Goal: Information Seeking & Learning: Learn about a topic

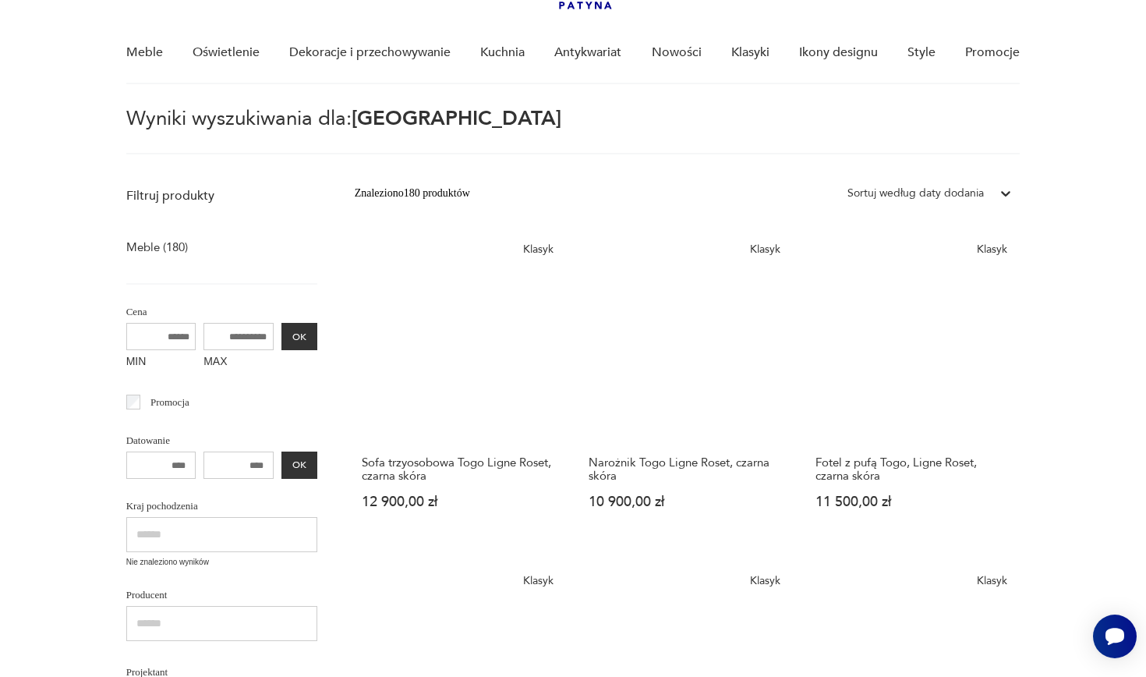
scroll to position [117, 0]
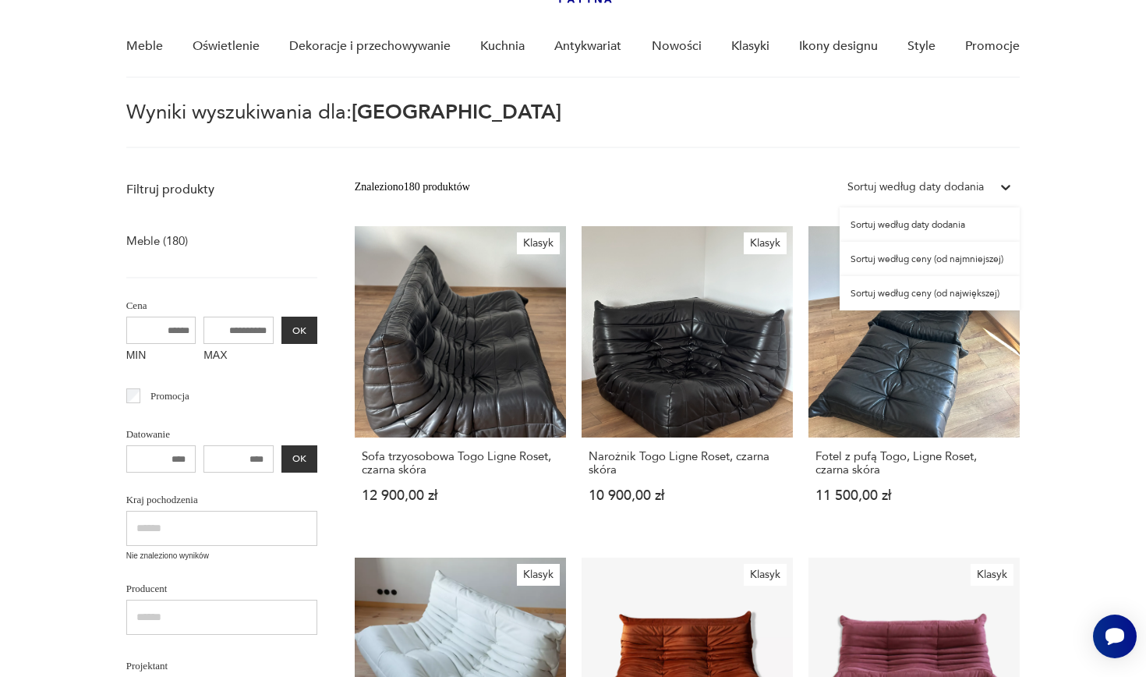
click at [1004, 186] on icon at bounding box center [1006, 187] width 16 height 16
click at [974, 292] on div "Sortuj według ceny (od największej)" at bounding box center [929, 293] width 180 height 34
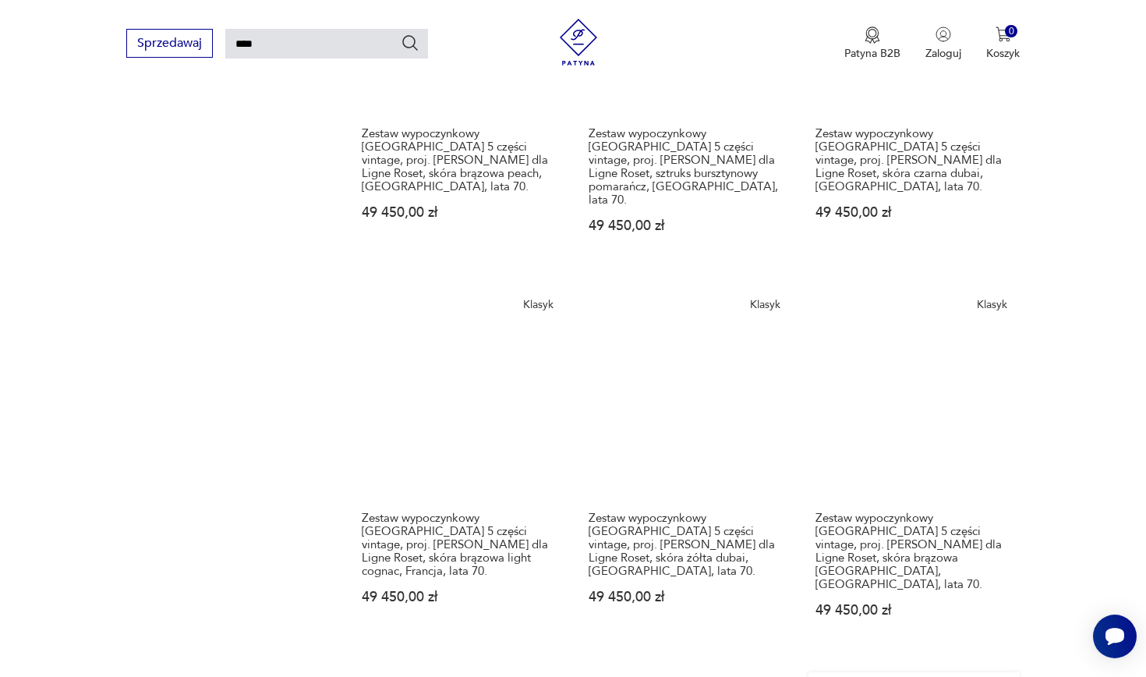
scroll to position [1201, 0]
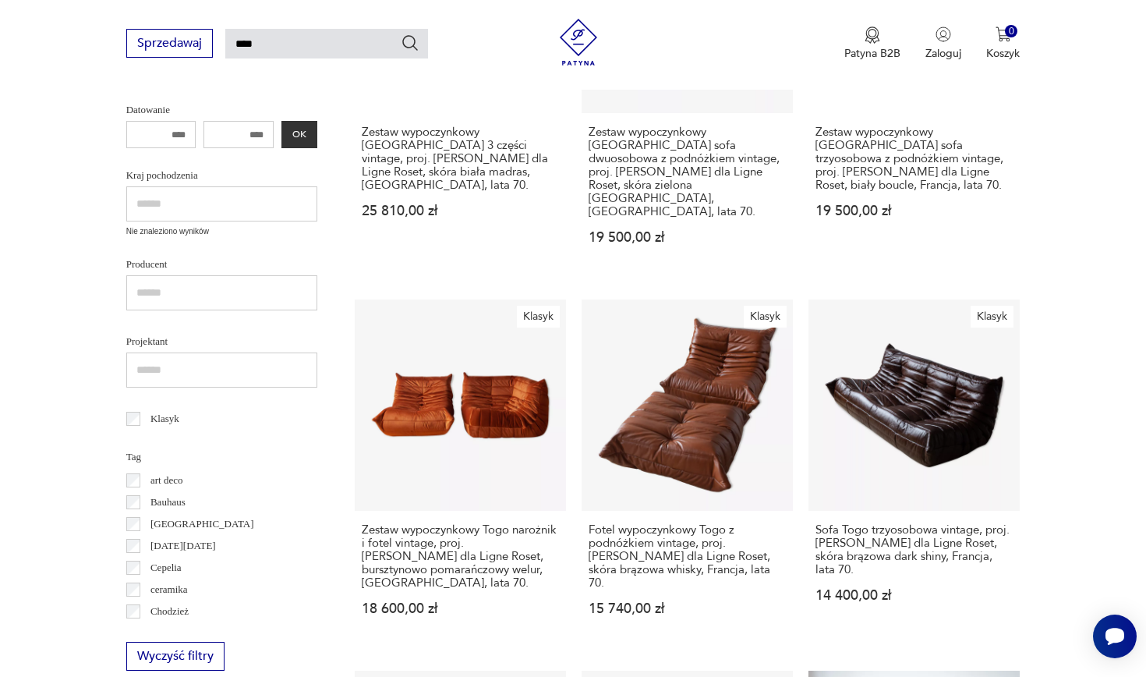
scroll to position [454, 0]
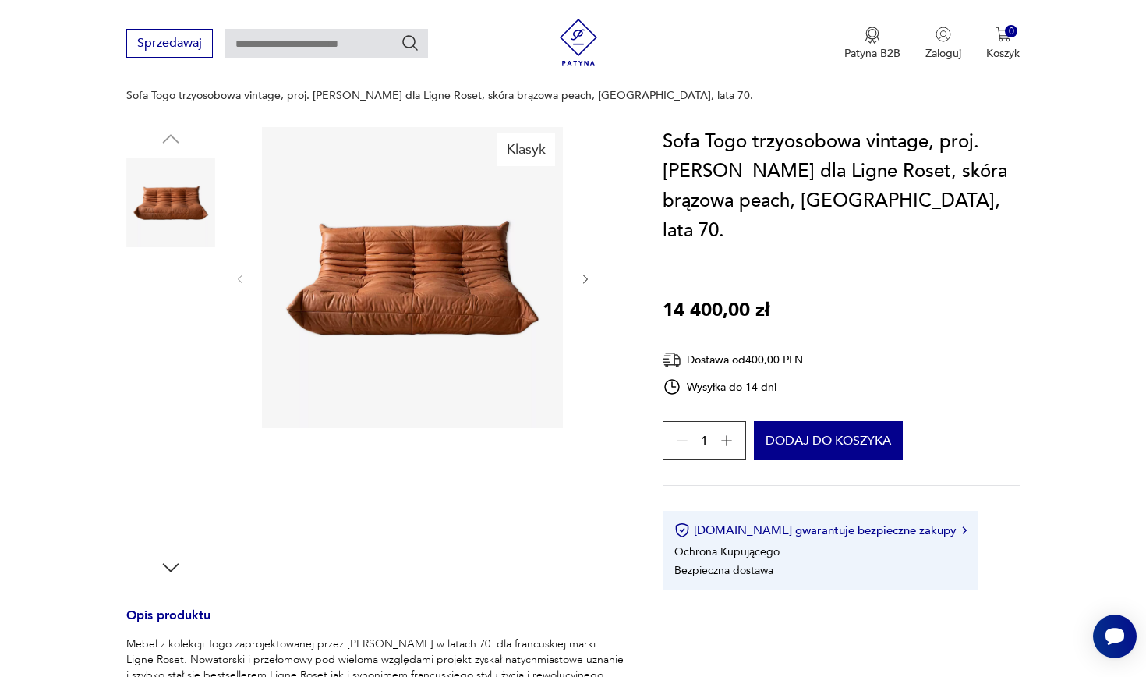
click at [189, 283] on img at bounding box center [170, 302] width 89 height 89
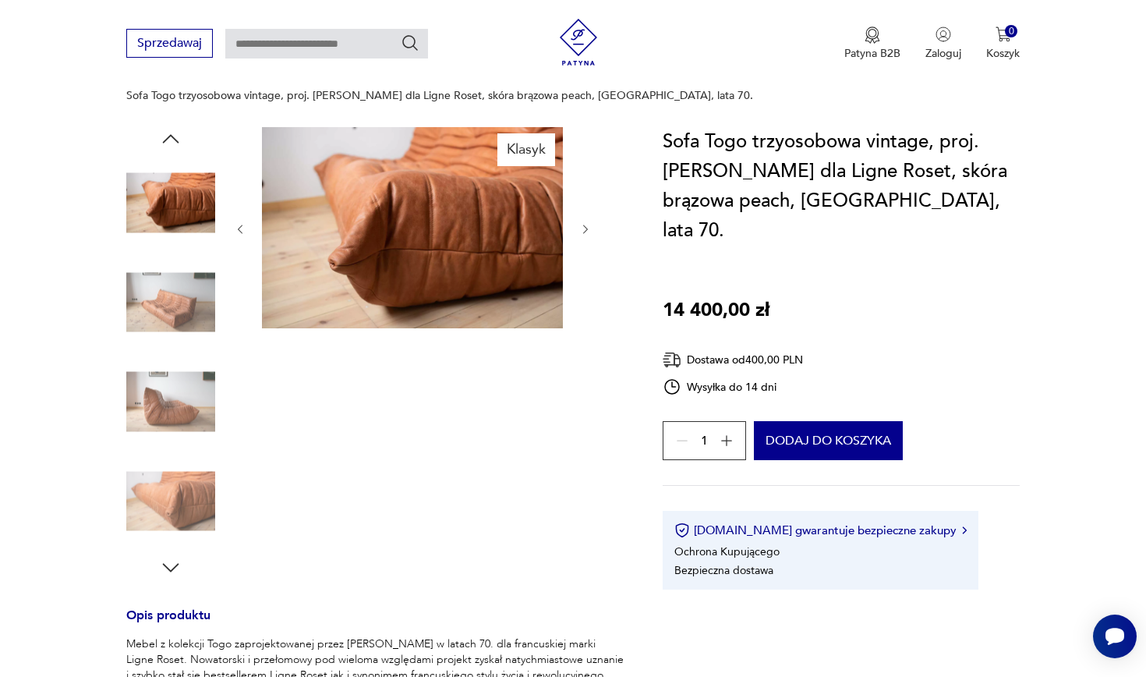
click at [422, 231] on img at bounding box center [412, 227] width 301 height 201
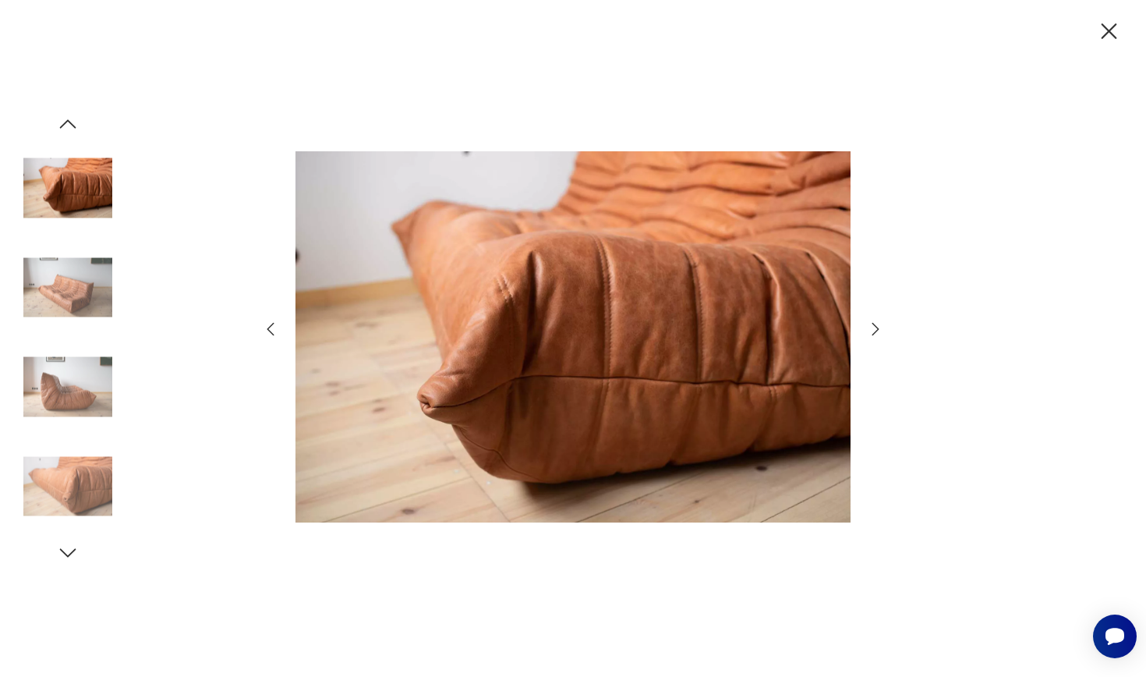
click at [878, 332] on icon "button" at bounding box center [875, 329] width 19 height 19
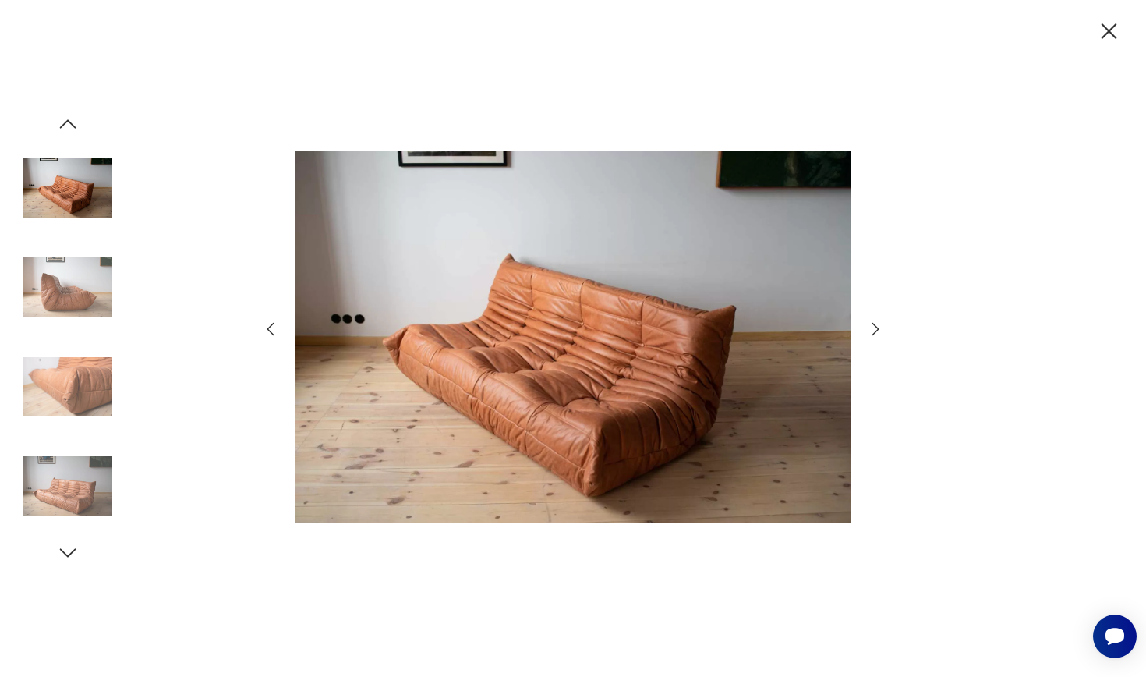
click at [878, 332] on icon "button" at bounding box center [875, 329] width 19 height 19
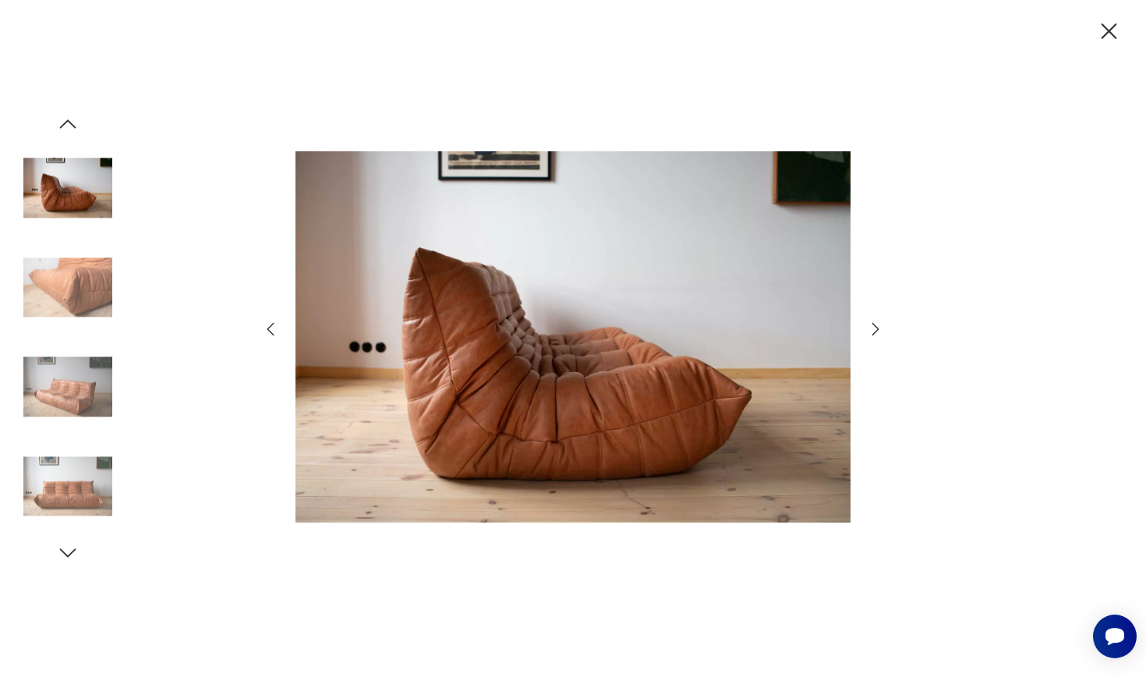
click at [878, 332] on icon "button" at bounding box center [875, 329] width 19 height 19
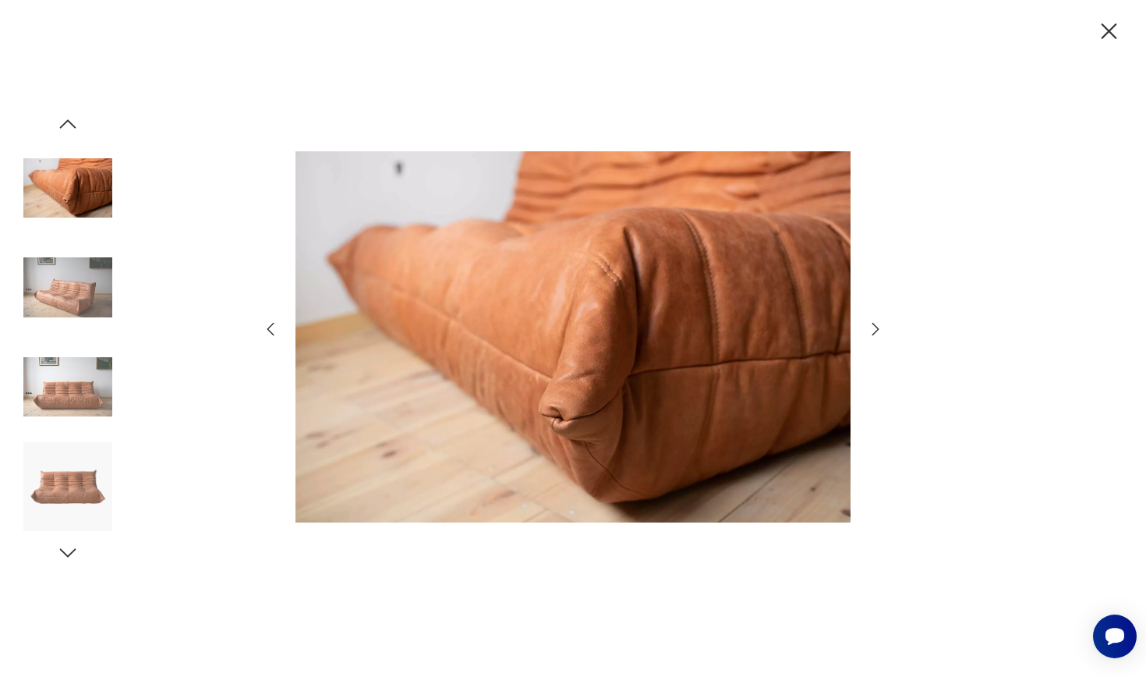
click at [878, 332] on icon "button" at bounding box center [875, 329] width 19 height 19
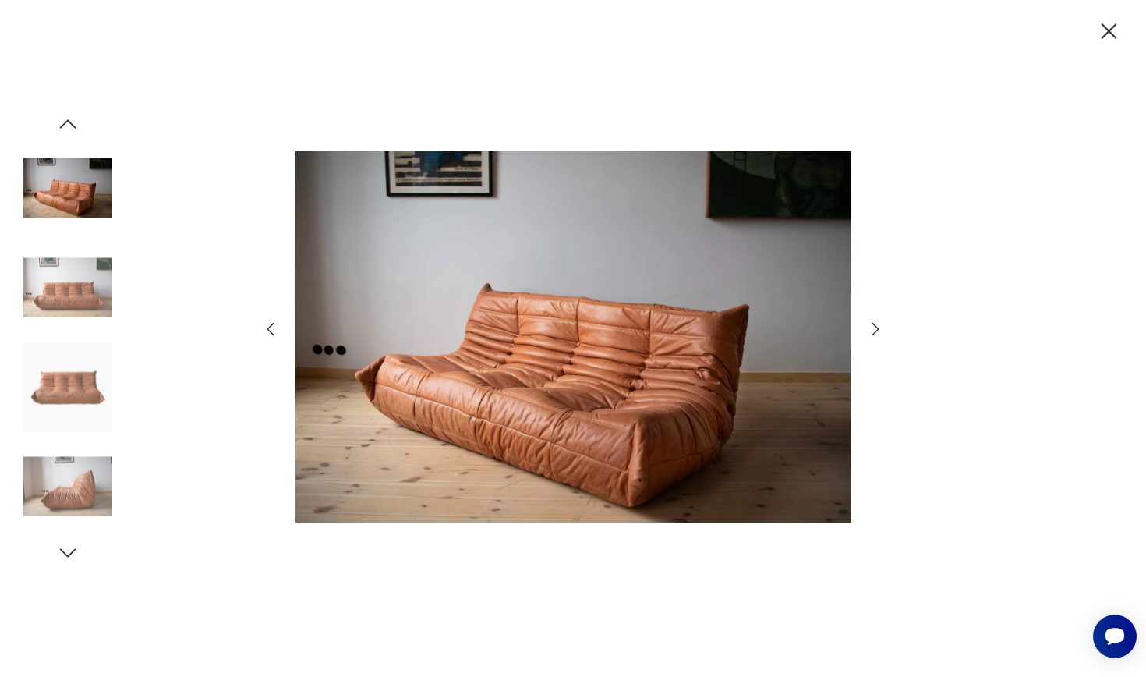
click at [878, 332] on icon "button" at bounding box center [875, 329] width 19 height 19
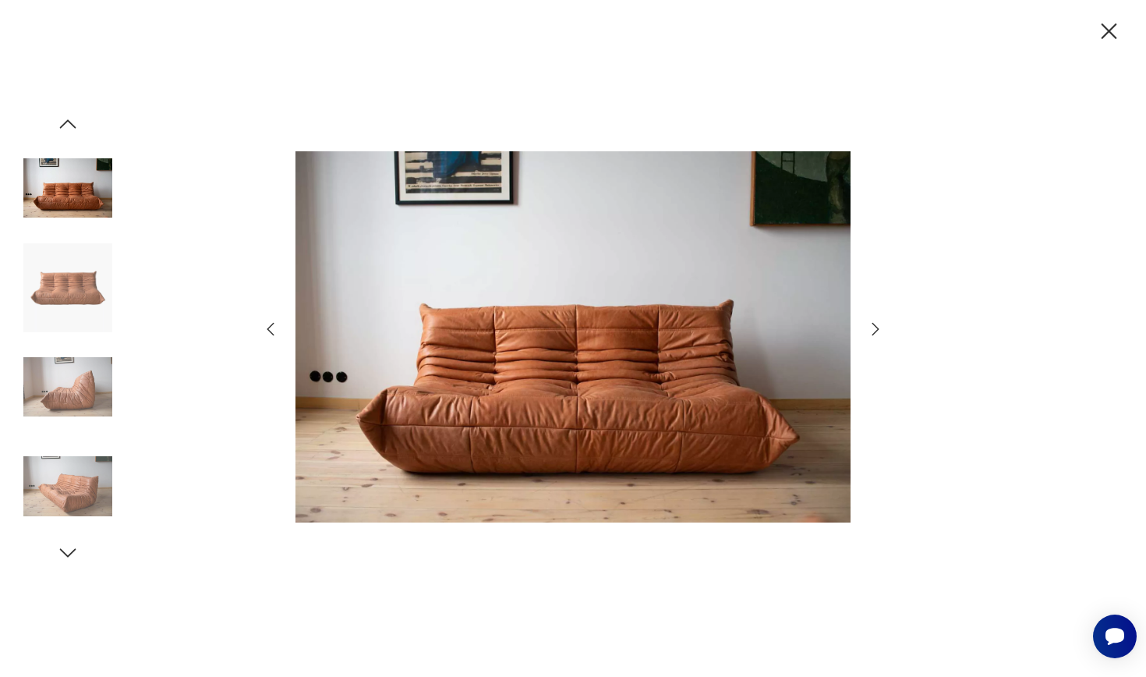
click at [874, 330] on icon "button" at bounding box center [875, 329] width 19 height 19
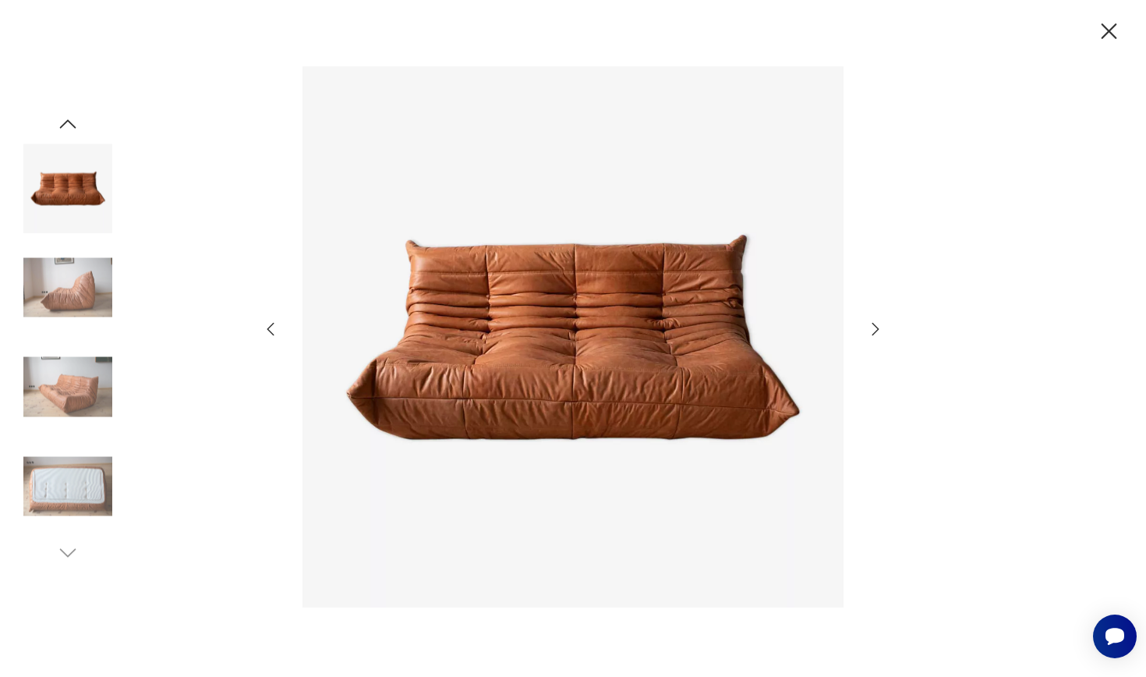
click at [274, 330] on icon "button" at bounding box center [270, 329] width 19 height 19
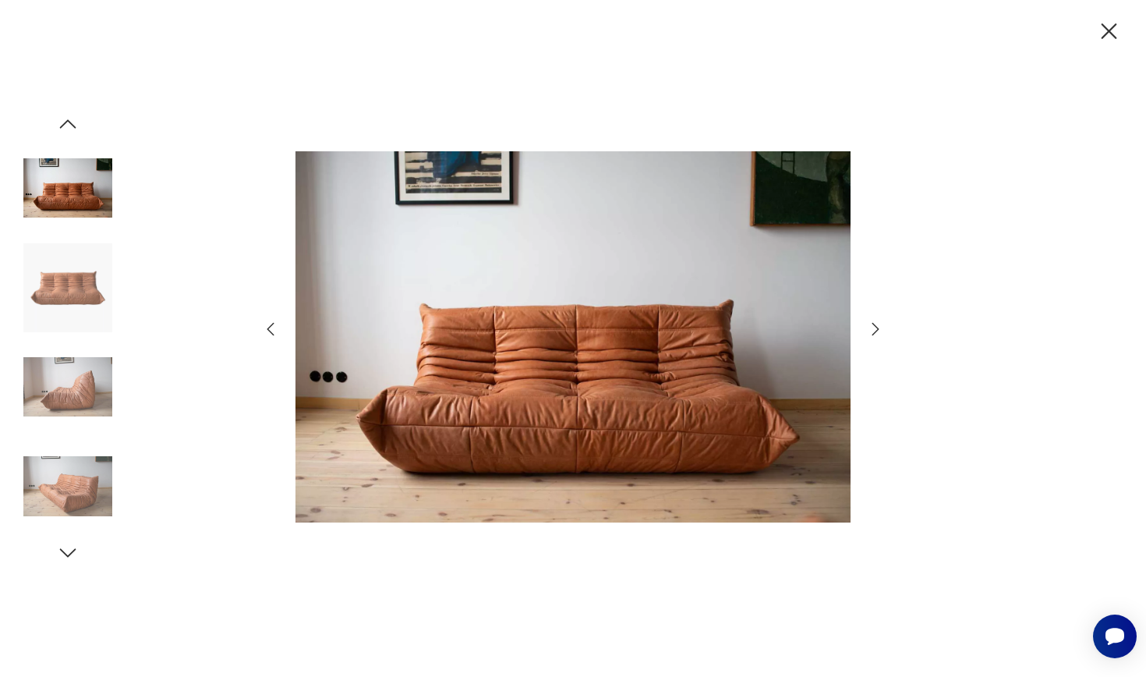
click at [74, 393] on img at bounding box center [67, 386] width 89 height 89
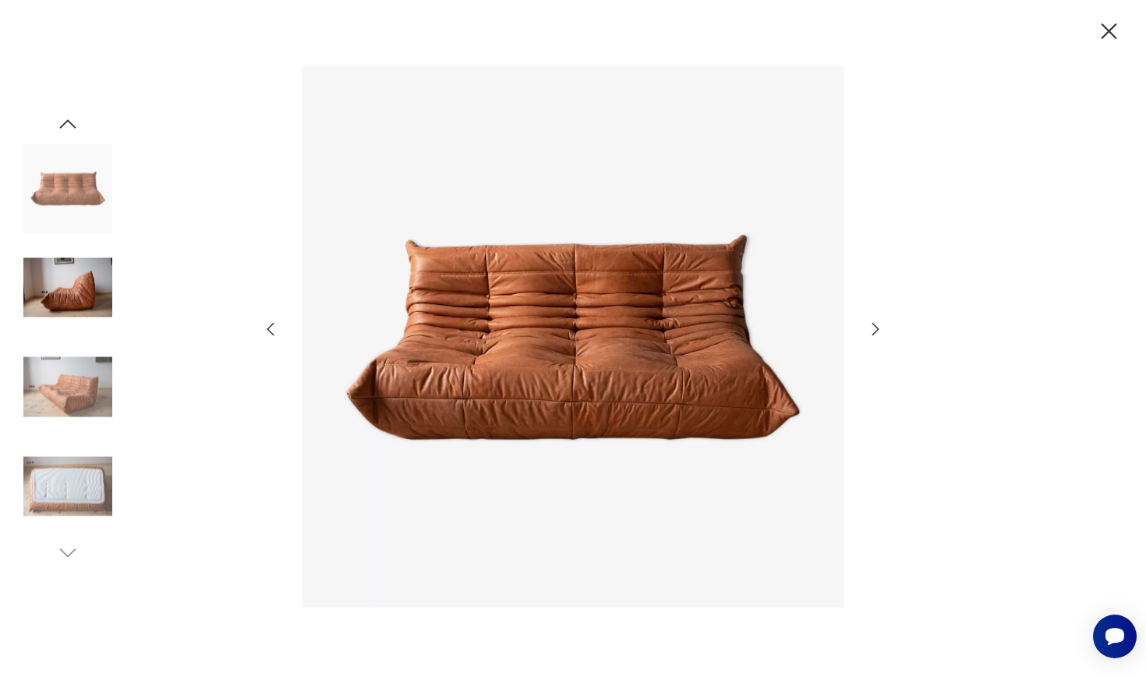
click at [65, 501] on img at bounding box center [67, 486] width 89 height 89
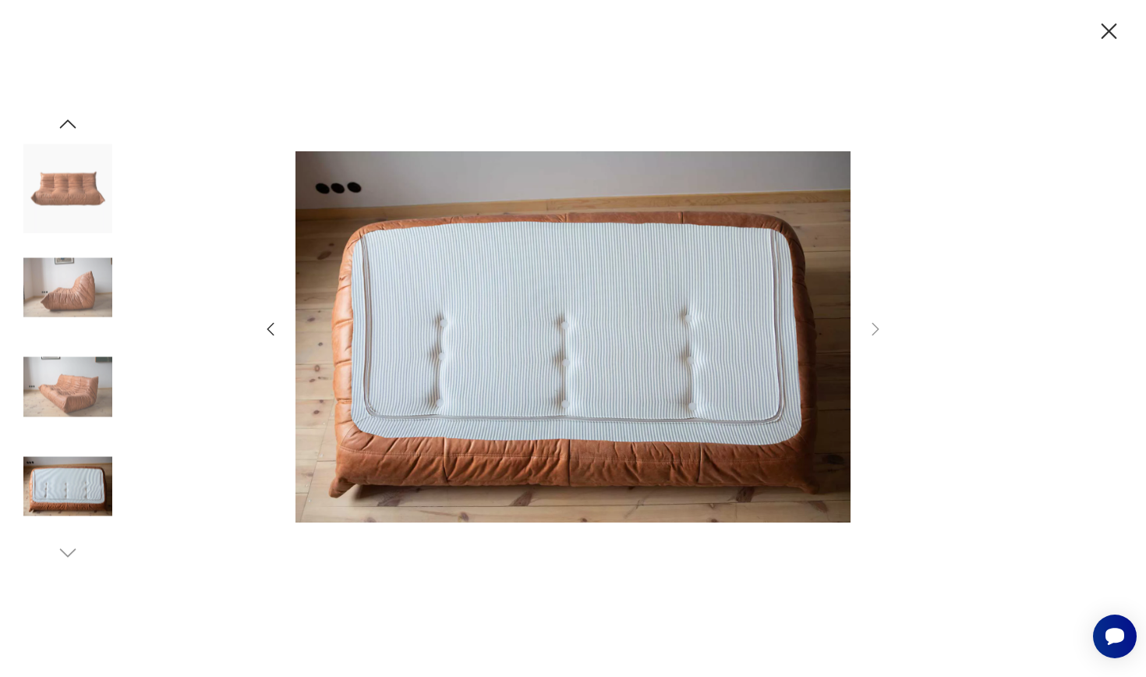
click at [76, 418] on img at bounding box center [67, 386] width 89 height 89
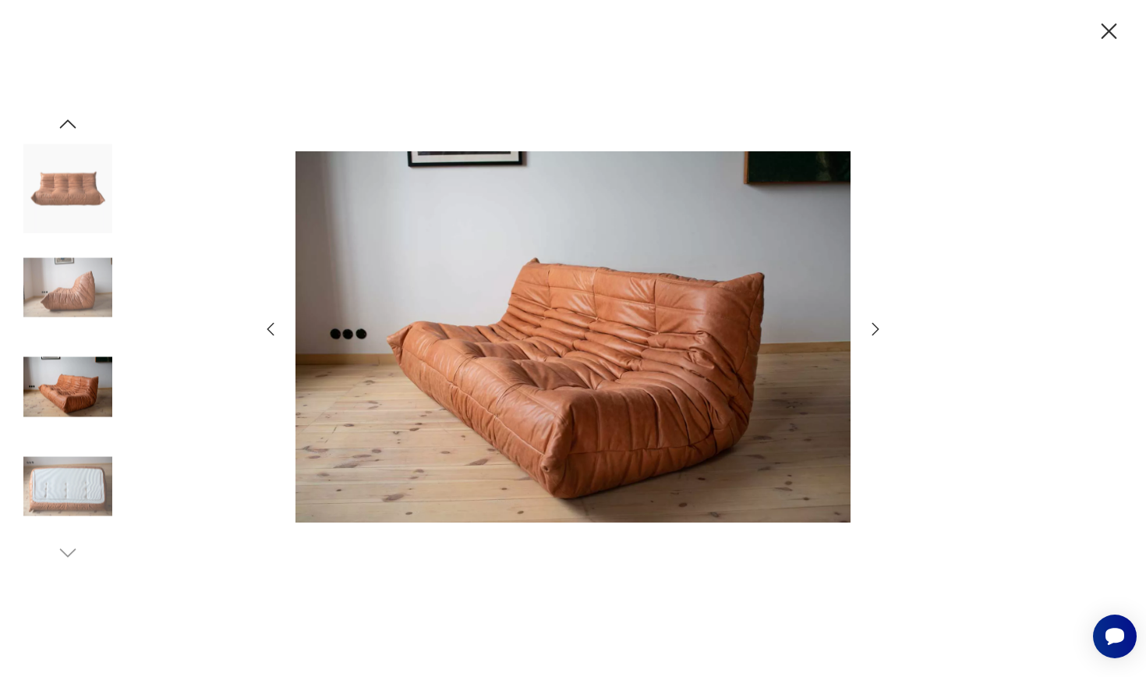
click at [104, 303] on img at bounding box center [67, 287] width 89 height 89
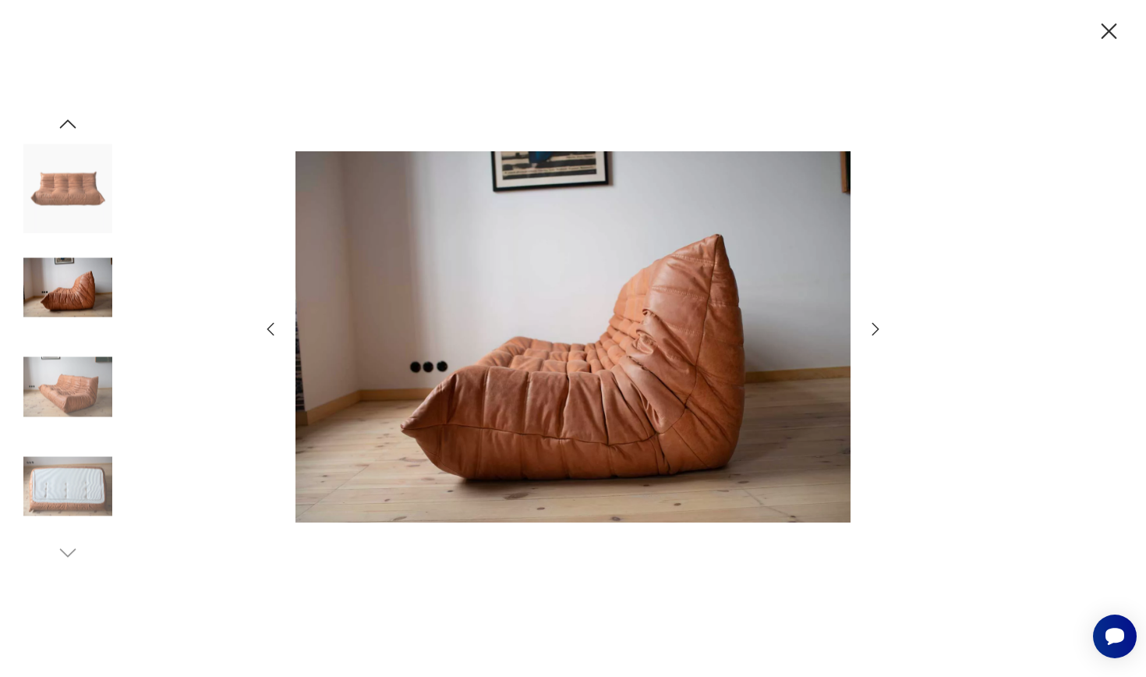
click at [80, 178] on img at bounding box center [67, 187] width 89 height 89
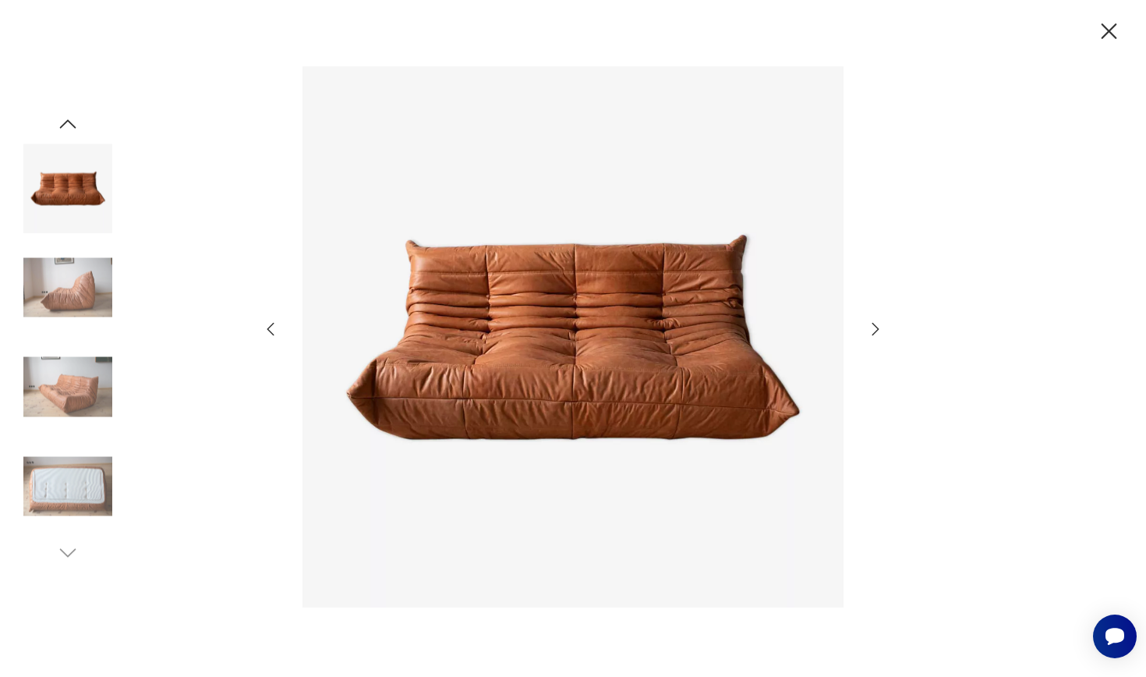
click at [67, 120] on icon "button" at bounding box center [68, 123] width 16 height 9
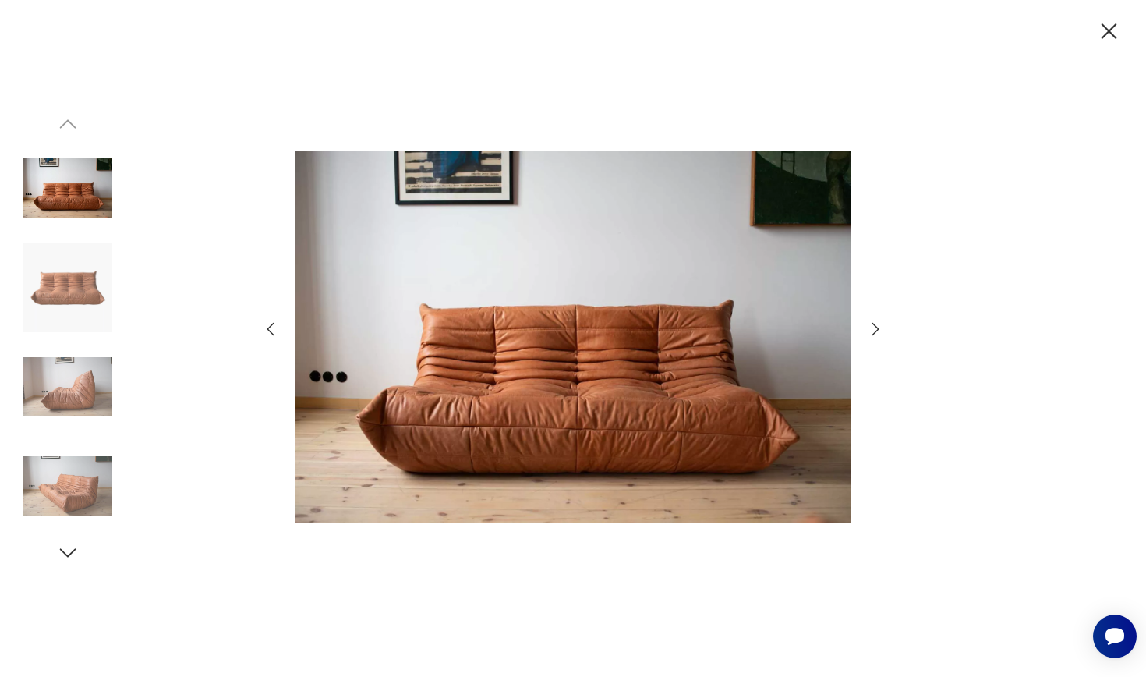
click at [73, 184] on img at bounding box center [67, 187] width 89 height 89
click at [80, 373] on img at bounding box center [67, 386] width 89 height 89
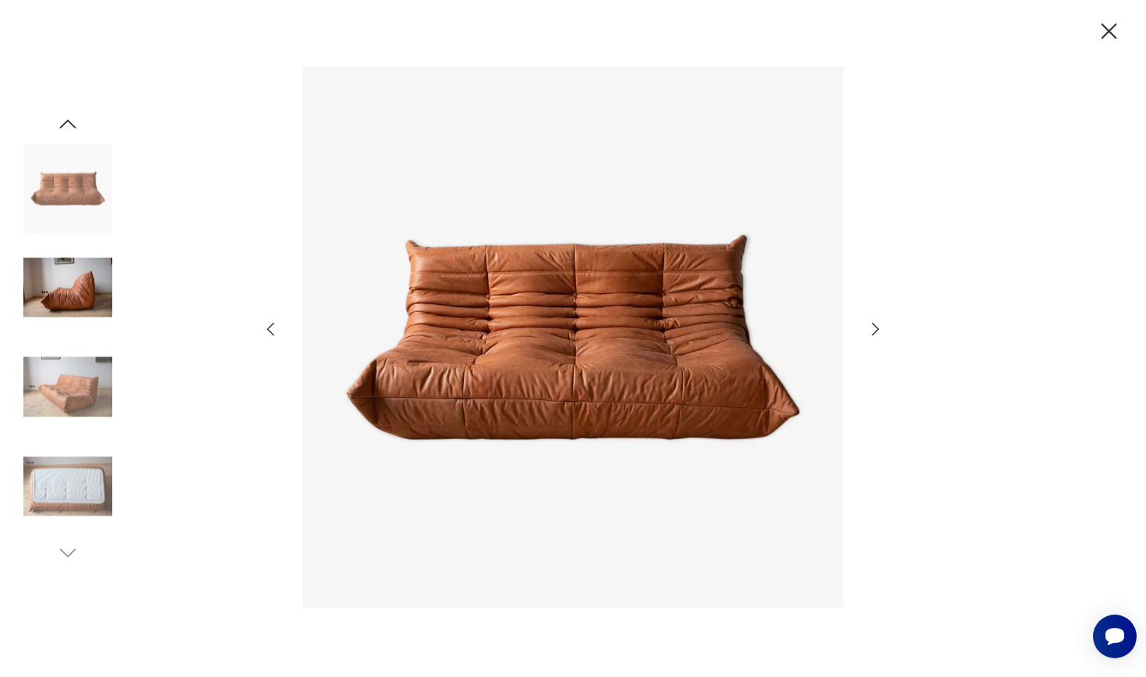
click at [72, 415] on img at bounding box center [67, 386] width 89 height 89
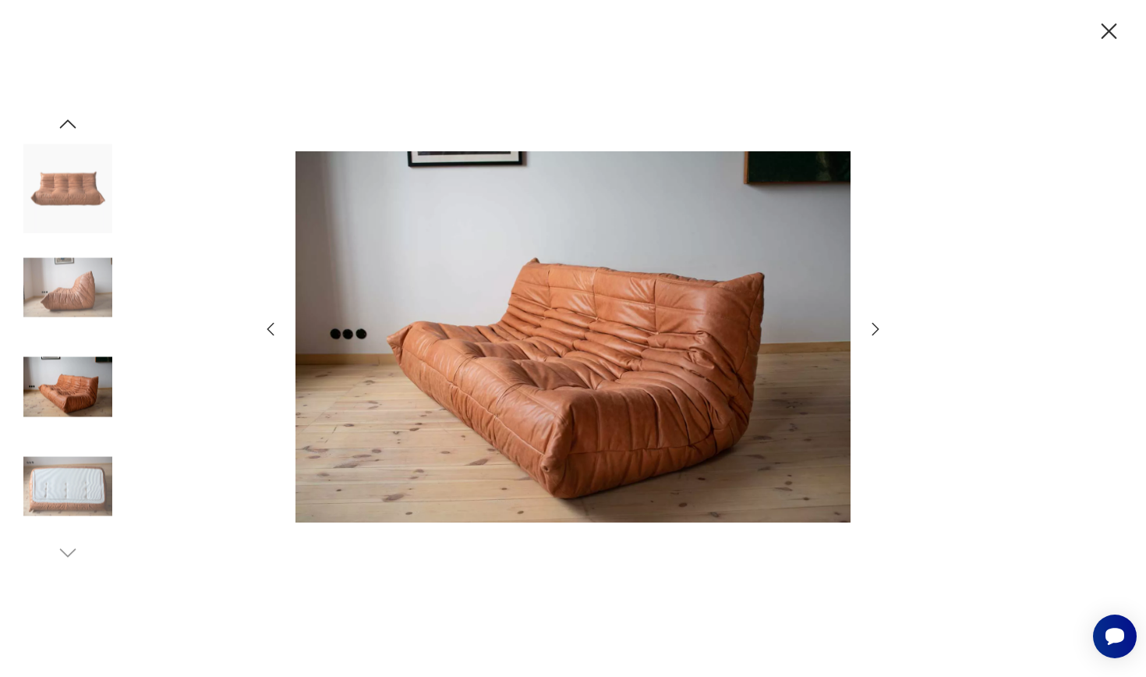
click at [87, 309] on img at bounding box center [67, 287] width 89 height 89
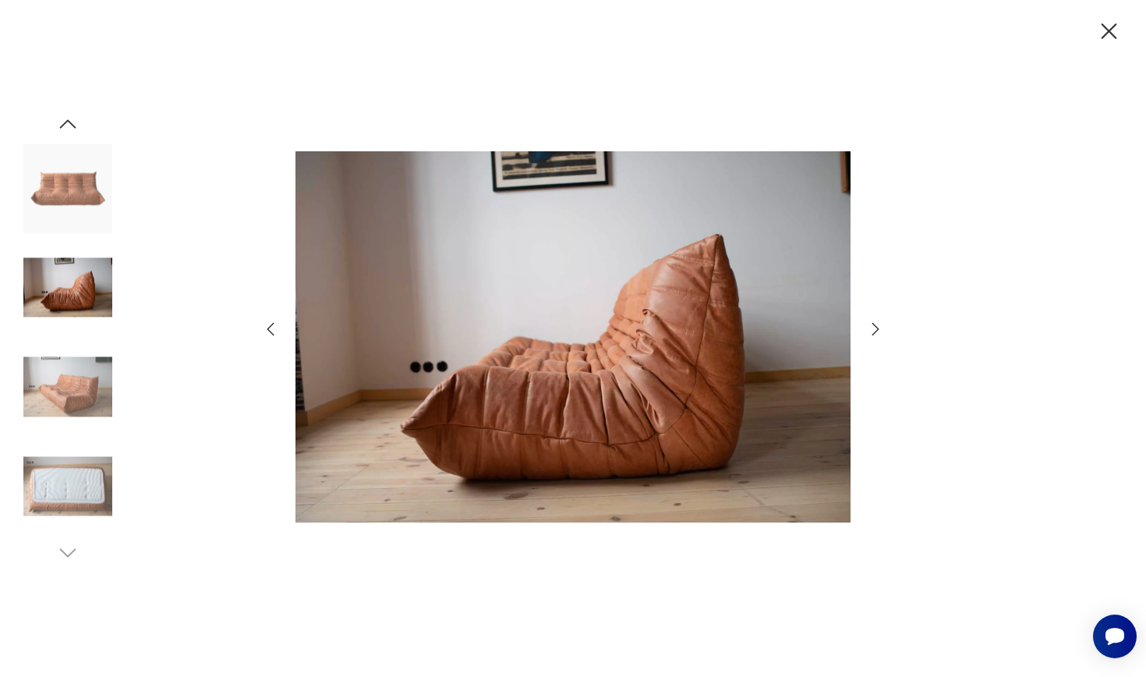
click at [90, 164] on img at bounding box center [67, 187] width 89 height 89
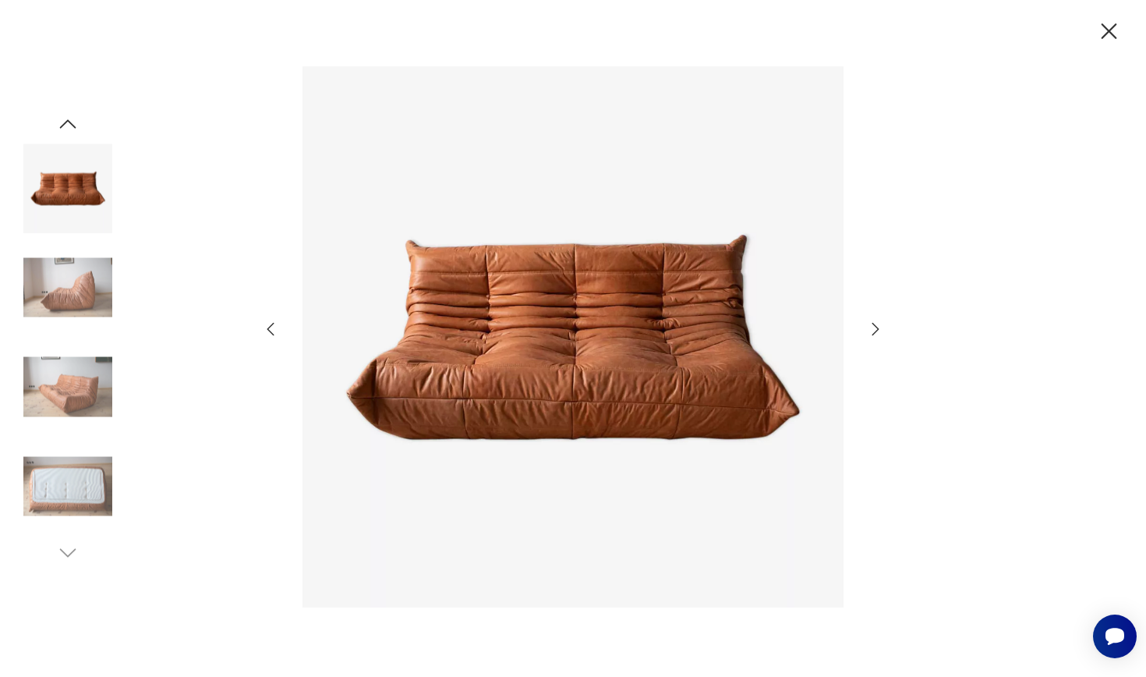
click at [90, 183] on img at bounding box center [67, 187] width 89 height 89
click at [85, 284] on img at bounding box center [67, 287] width 89 height 89
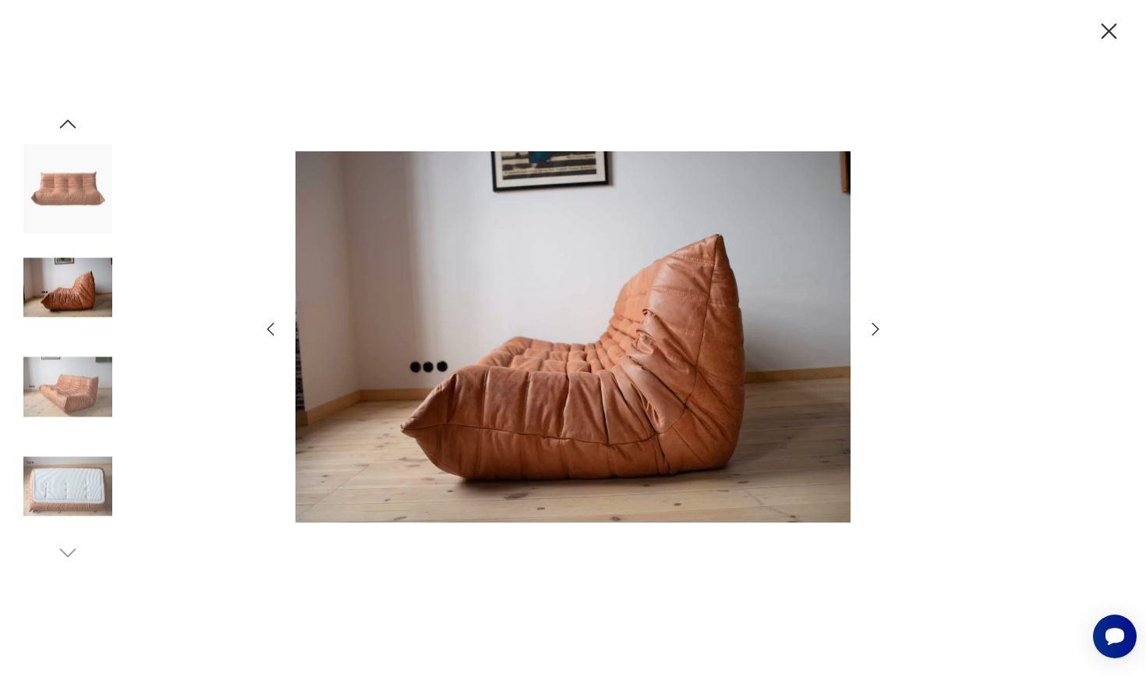
click at [84, 380] on img at bounding box center [67, 386] width 89 height 89
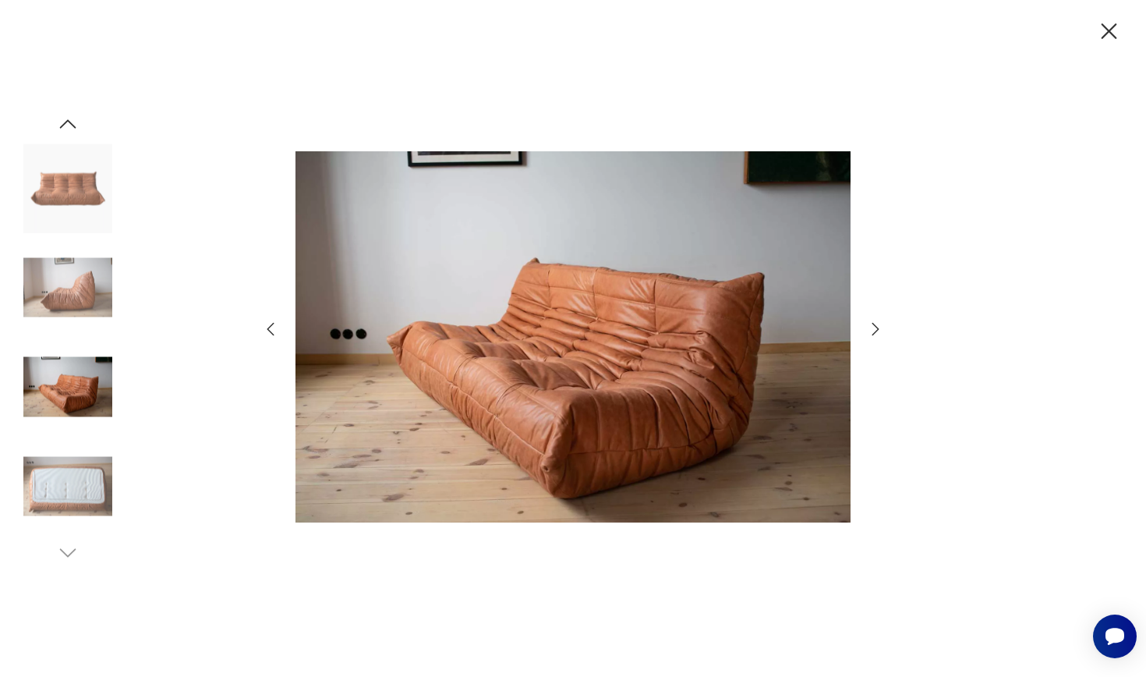
click at [83, 486] on img at bounding box center [67, 486] width 89 height 89
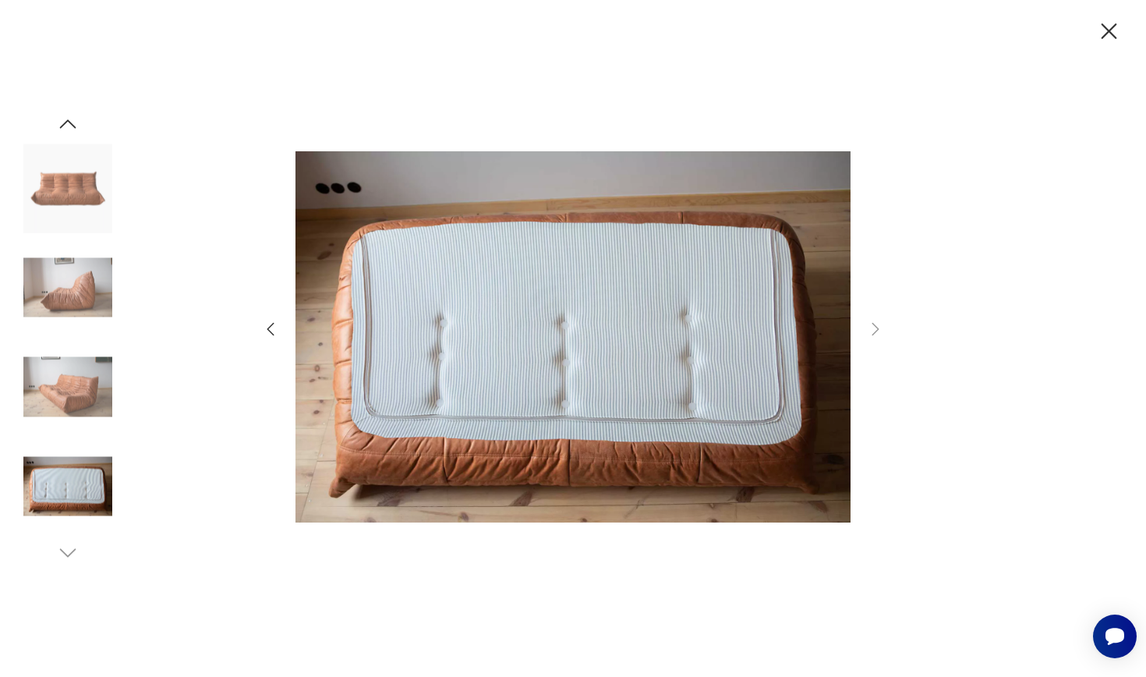
click at [87, 382] on img at bounding box center [67, 386] width 89 height 89
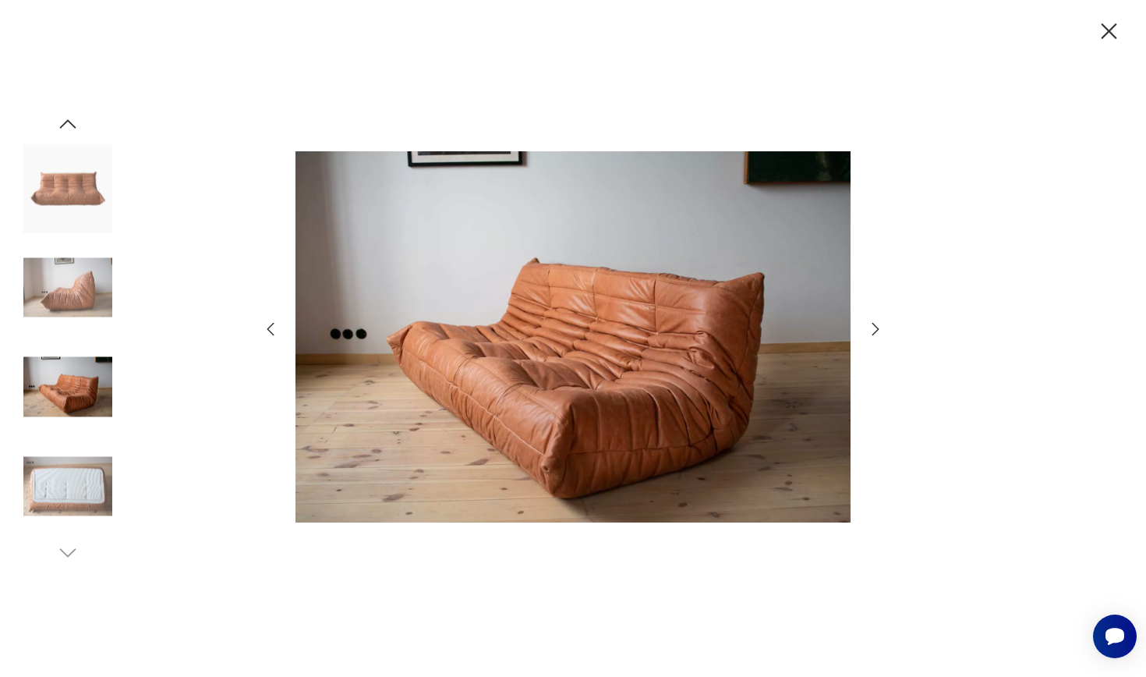
click at [87, 283] on img at bounding box center [67, 287] width 89 height 89
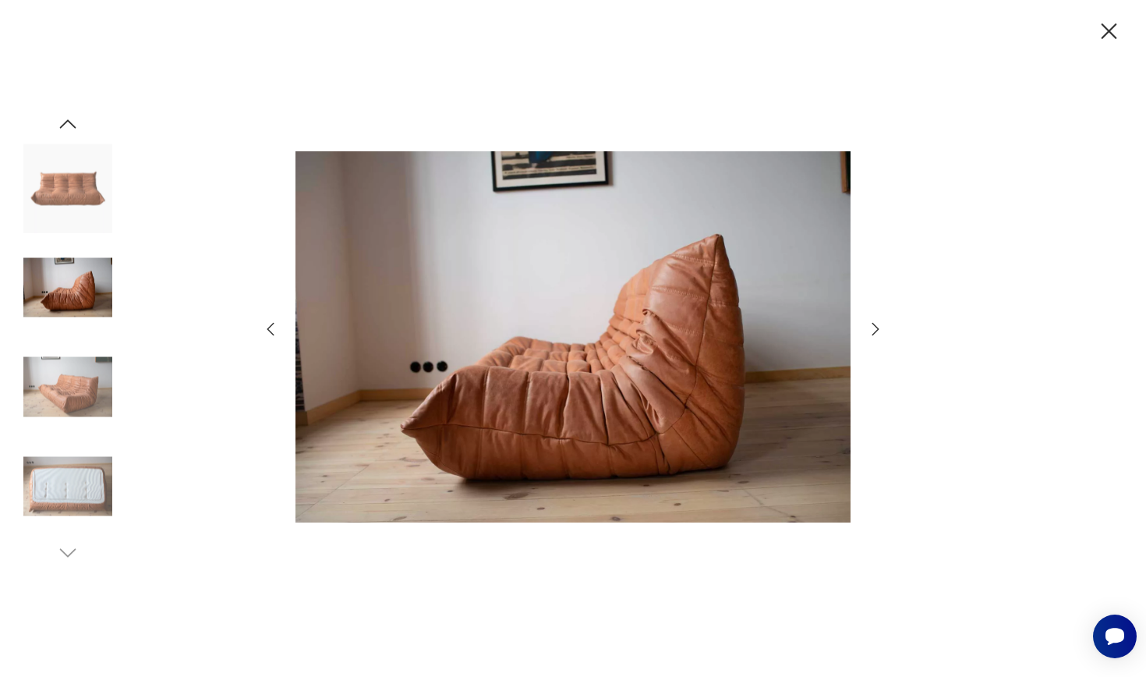
click at [85, 172] on img at bounding box center [67, 187] width 89 height 89
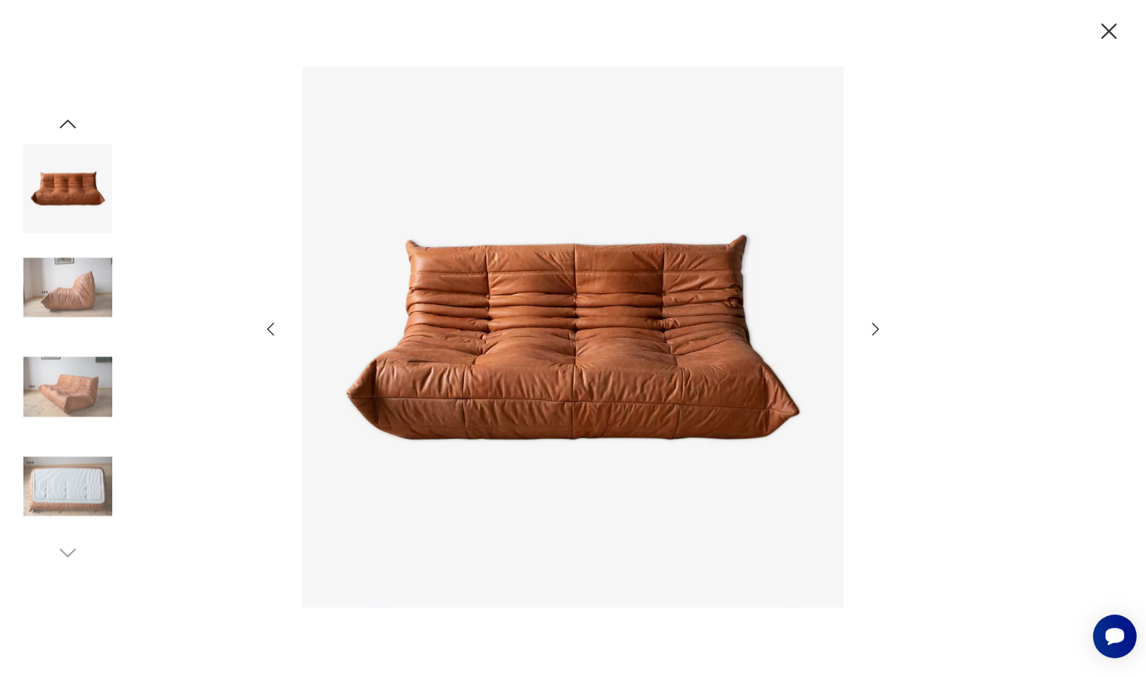
click at [72, 120] on icon "button" at bounding box center [67, 123] width 23 height 23
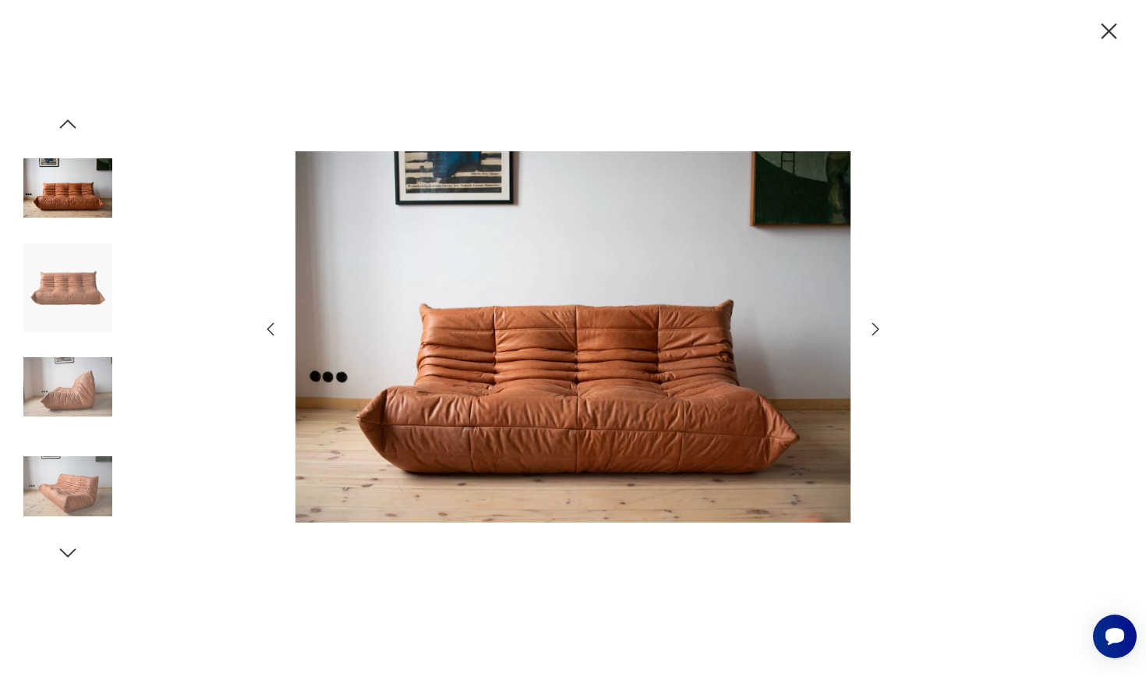
click at [76, 192] on img at bounding box center [67, 187] width 89 height 89
click at [67, 115] on icon "button" at bounding box center [67, 123] width 23 height 23
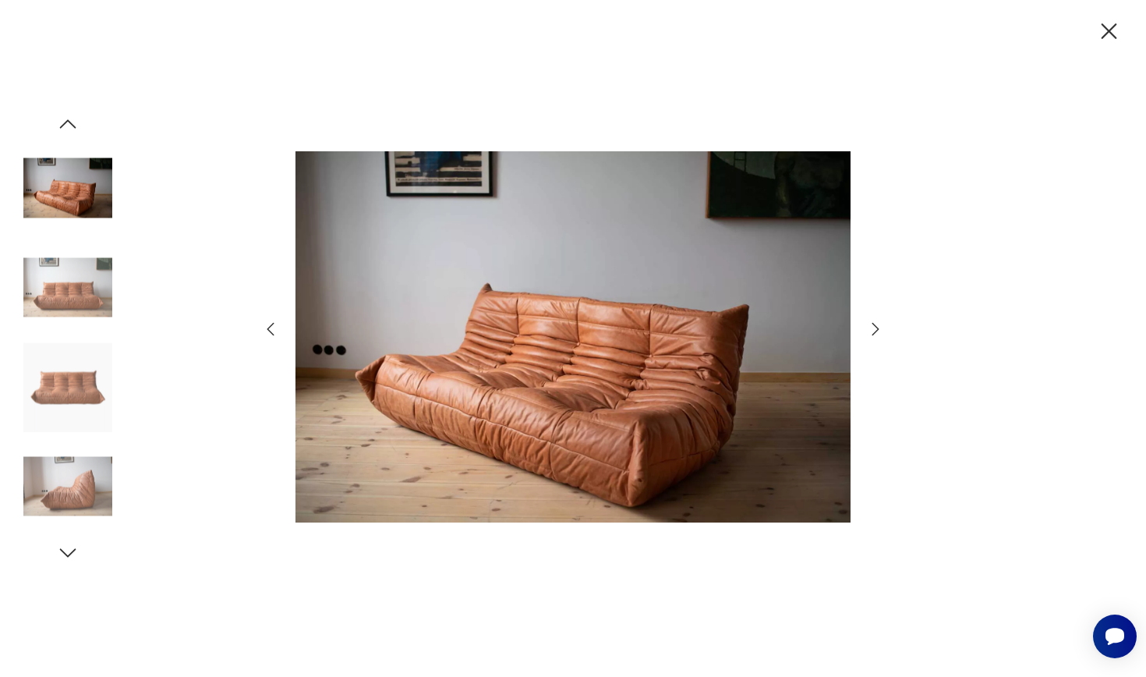
click at [66, 122] on icon "button" at bounding box center [68, 123] width 16 height 9
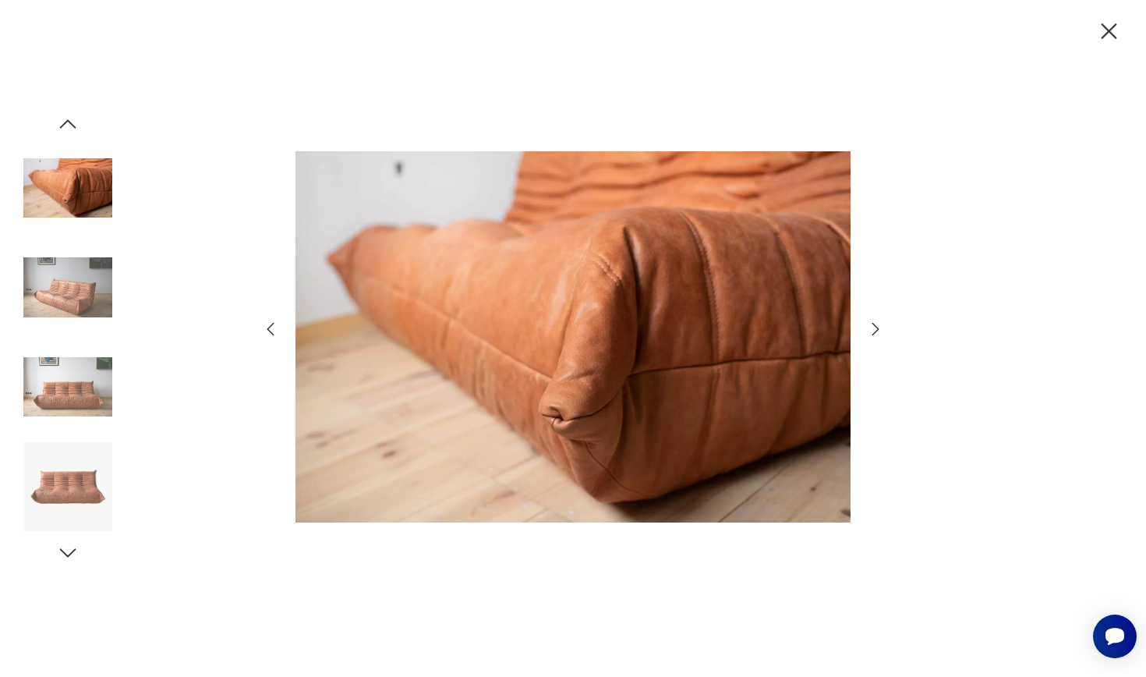
click at [66, 122] on icon "button" at bounding box center [68, 123] width 16 height 9
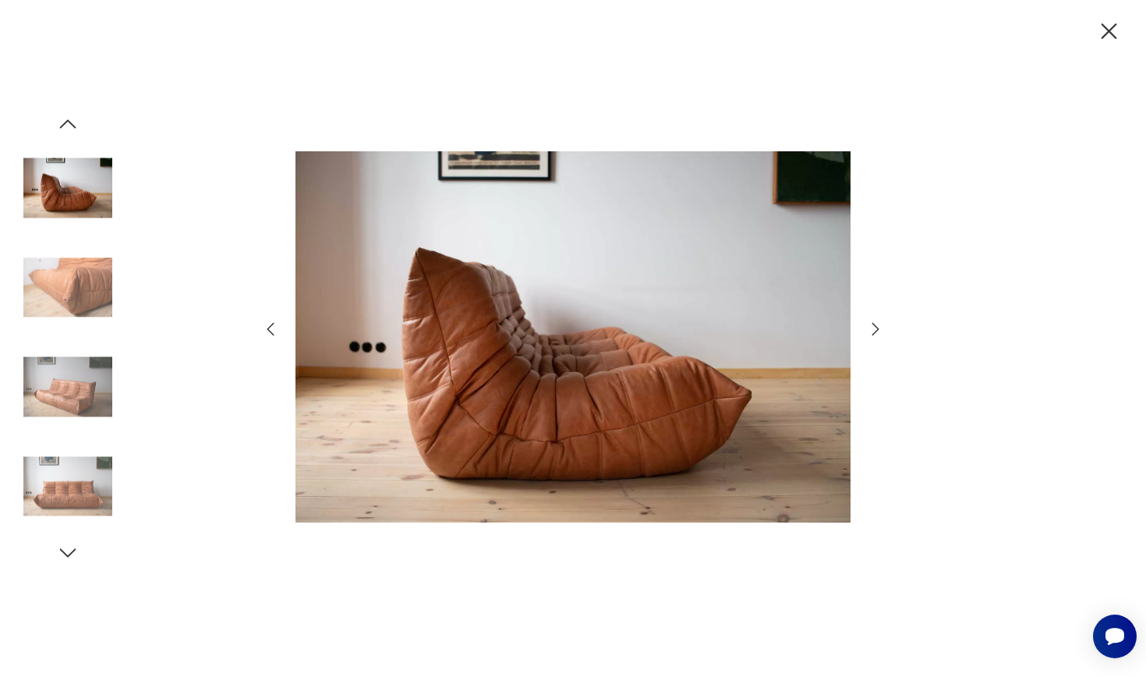
click at [66, 121] on icon "button" at bounding box center [68, 123] width 16 height 9
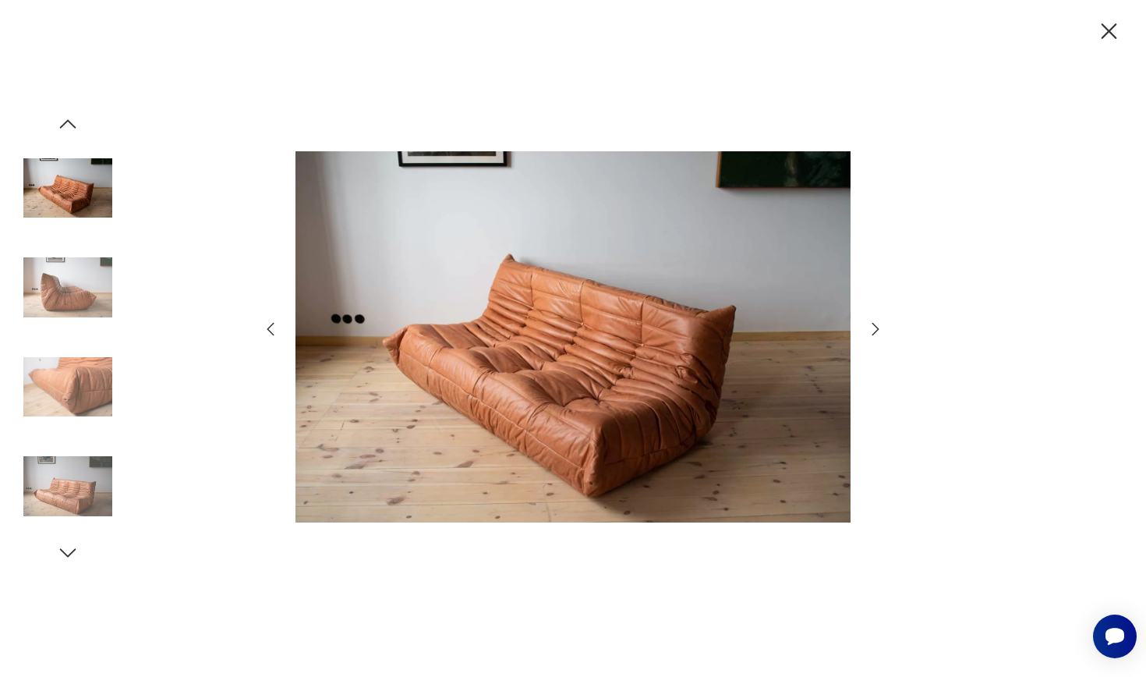
click at [69, 127] on icon "button" at bounding box center [67, 123] width 23 height 23
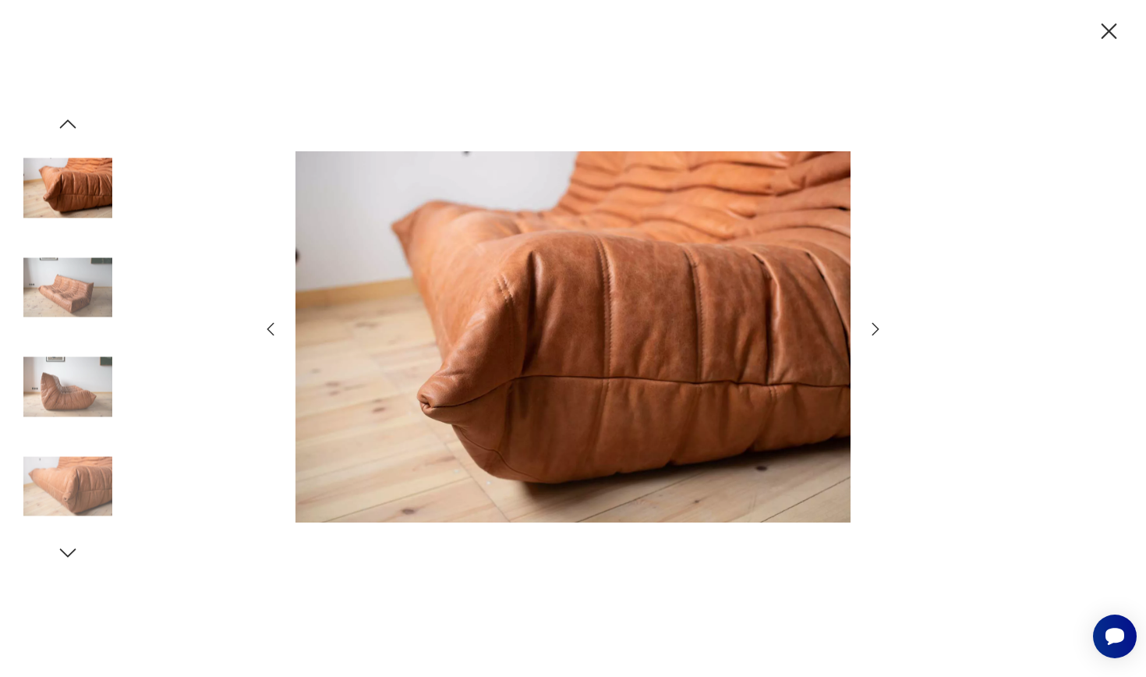
click at [72, 186] on img at bounding box center [67, 187] width 89 height 89
click at [66, 269] on img at bounding box center [67, 287] width 89 height 89
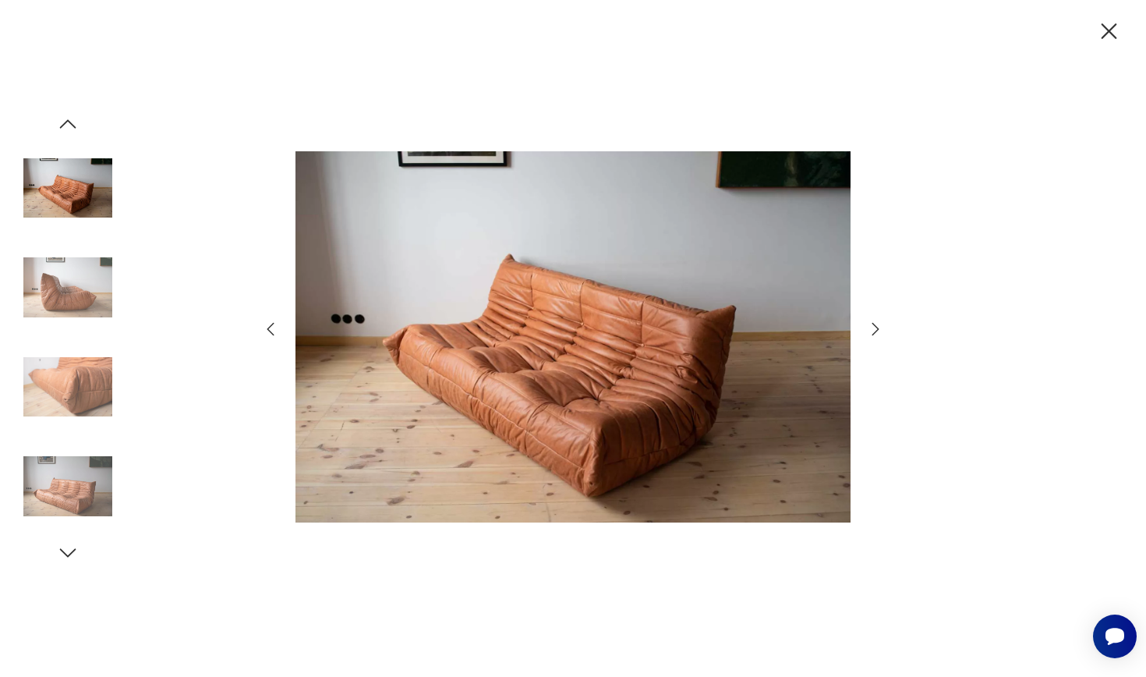
click at [66, 298] on img at bounding box center [67, 287] width 89 height 89
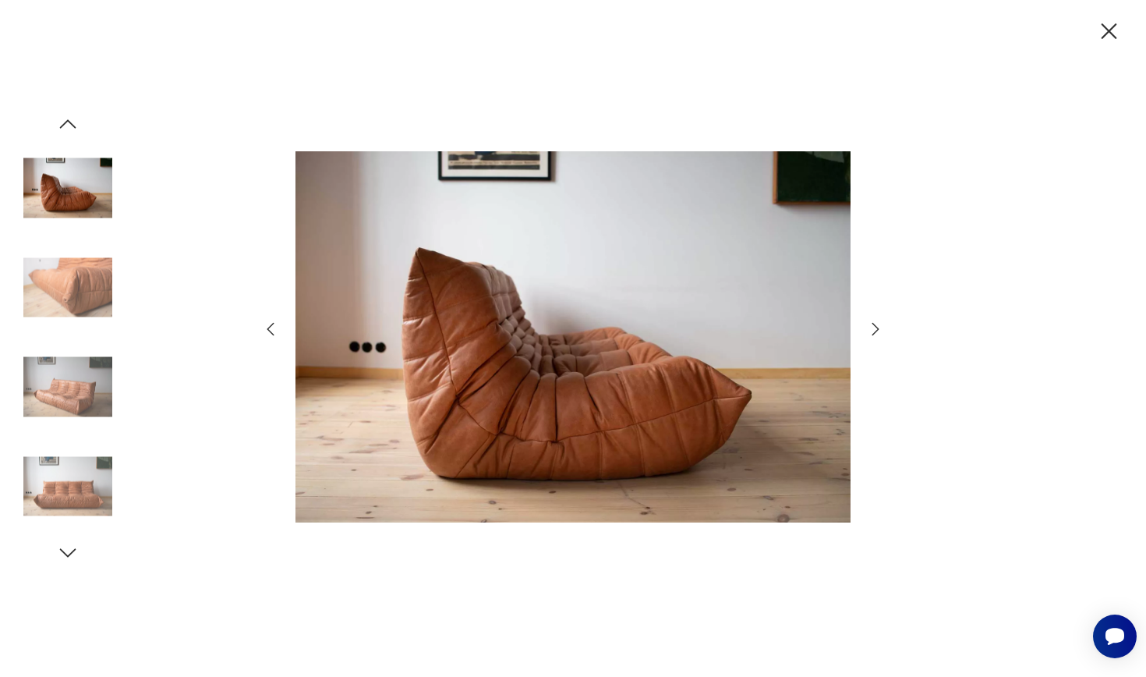
click at [874, 328] on icon "button" at bounding box center [875, 329] width 19 height 19
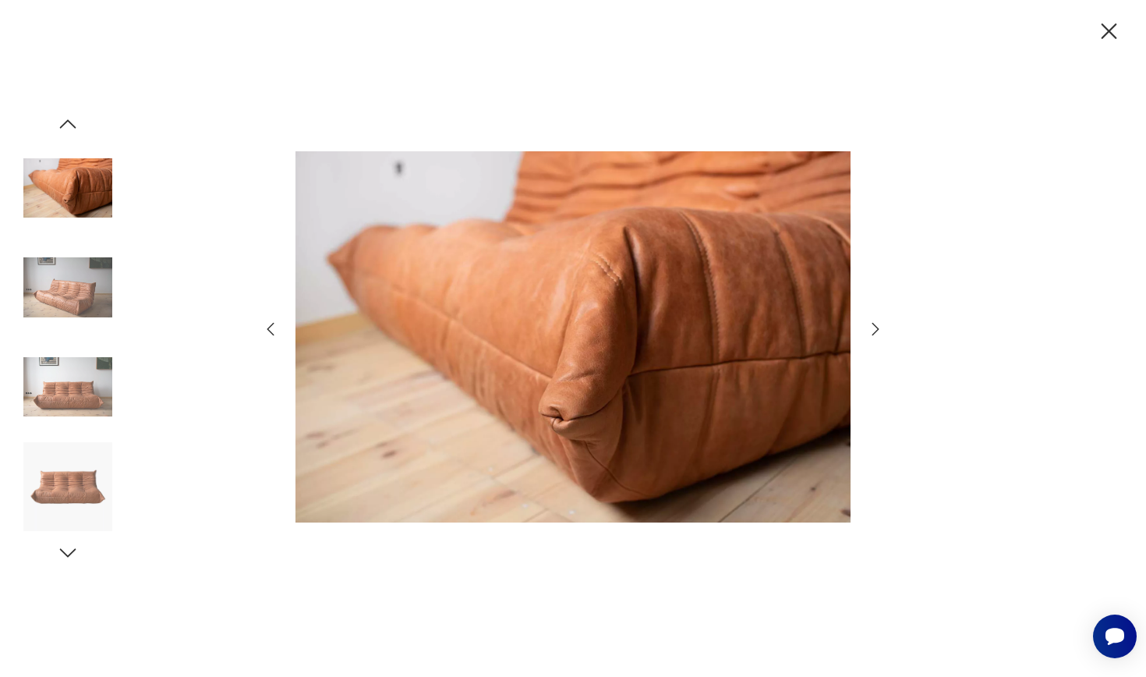
click at [272, 329] on icon "button" at bounding box center [270, 329] width 19 height 19
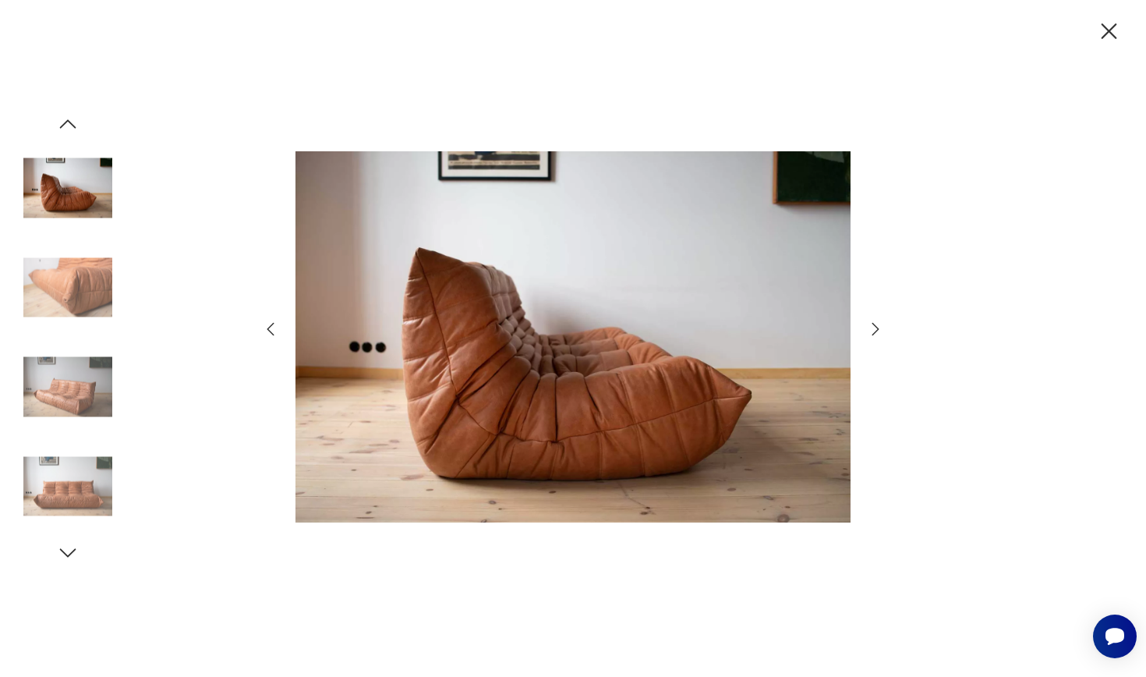
click at [876, 328] on icon "button" at bounding box center [875, 329] width 19 height 19
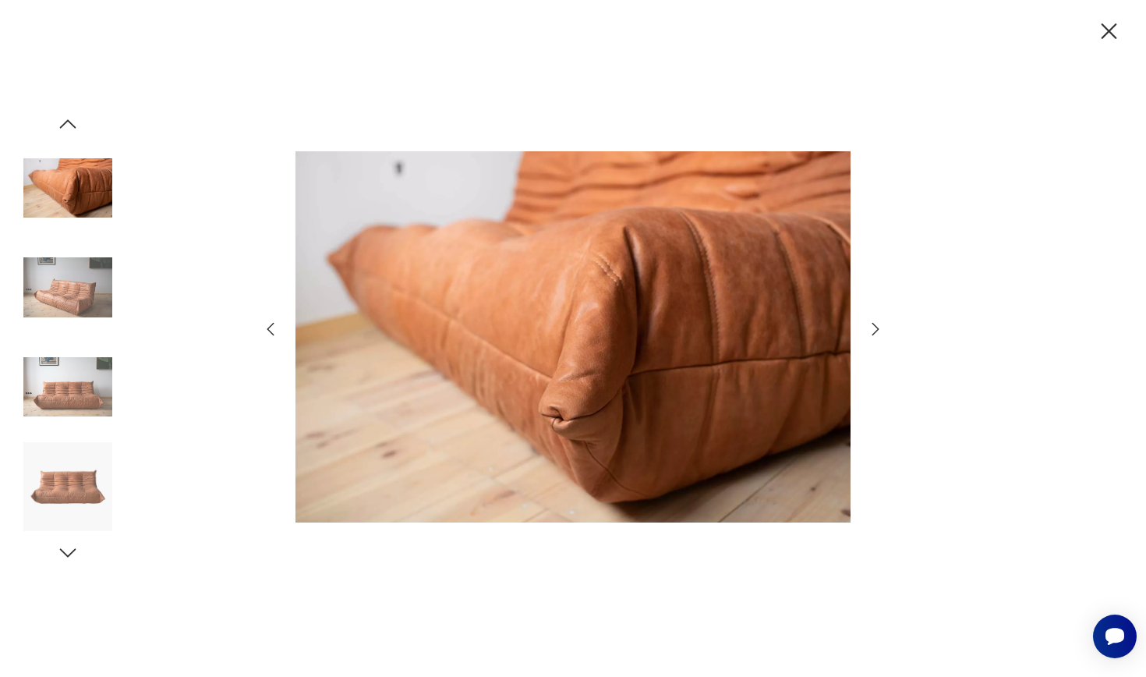
click at [876, 328] on icon "button" at bounding box center [875, 329] width 19 height 19
